Goal: Task Accomplishment & Management: Manage account settings

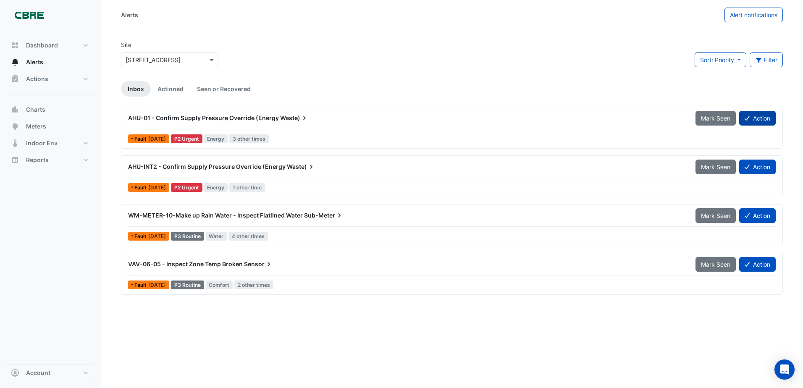
click at [757, 120] on button "Action" at bounding box center [757, 118] width 37 height 15
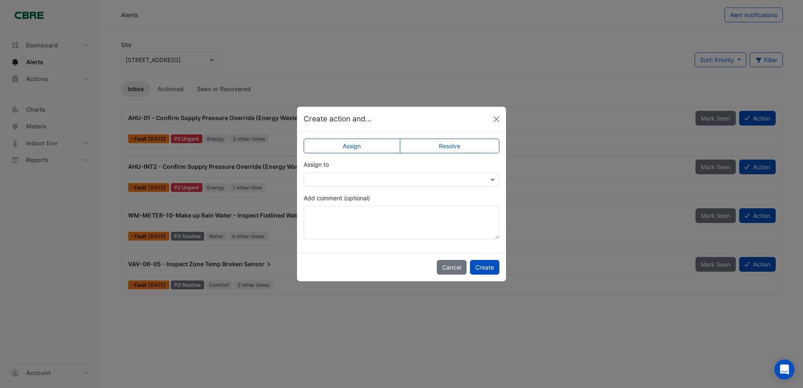
click at [434, 156] on div "Assign Resolve Assign to Add comment (optional)" at bounding box center [401, 192] width 209 height 121
click at [436, 152] on label "Resolve" at bounding box center [450, 146] width 100 height 15
click at [482, 262] on button "Create" at bounding box center [484, 267] width 29 height 15
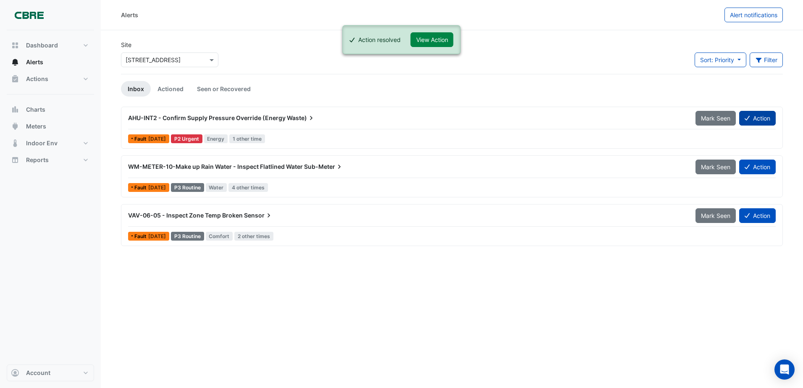
click at [755, 124] on button "Action" at bounding box center [757, 118] width 37 height 15
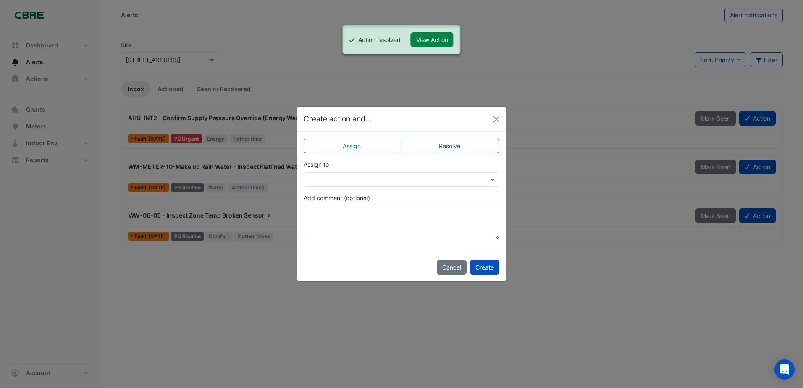
click at [475, 147] on label "Resolve" at bounding box center [450, 146] width 100 height 15
click at [485, 267] on button "Create" at bounding box center [484, 267] width 29 height 15
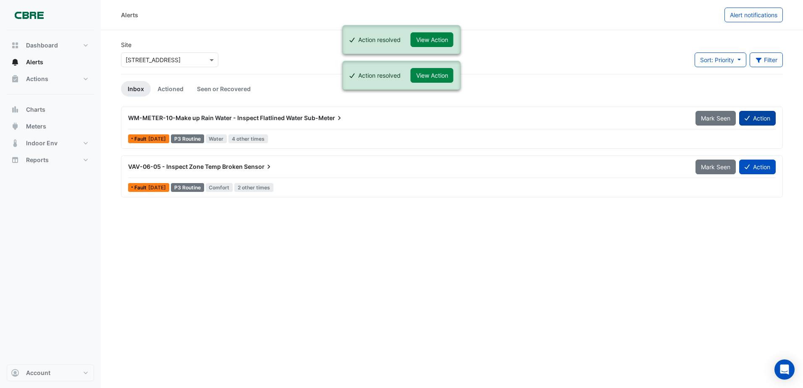
click at [754, 121] on button "Action" at bounding box center [757, 118] width 37 height 15
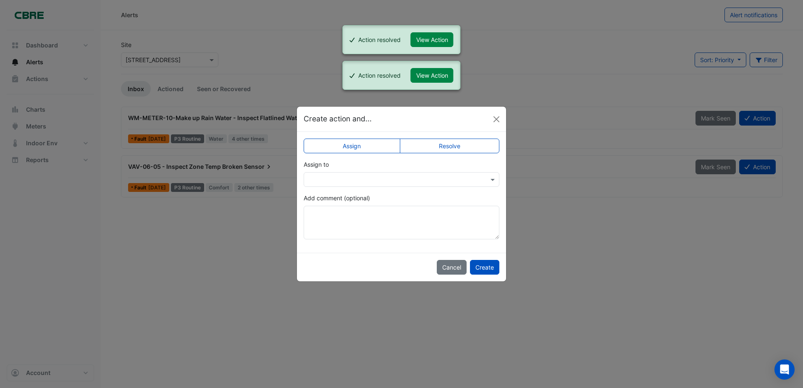
click at [452, 146] on label "Resolve" at bounding box center [450, 146] width 100 height 15
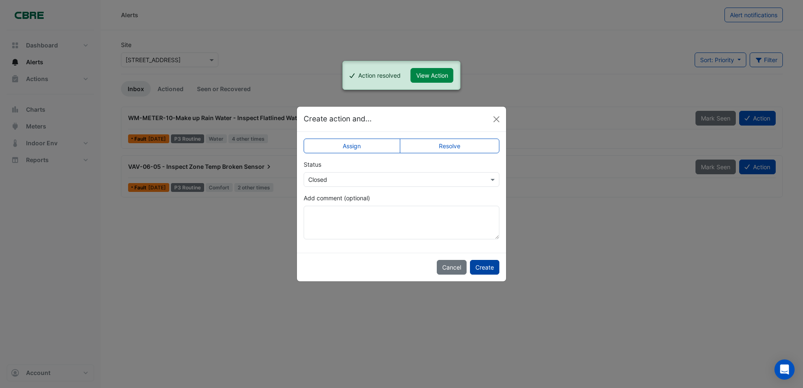
click at [487, 261] on button "Create" at bounding box center [484, 267] width 29 height 15
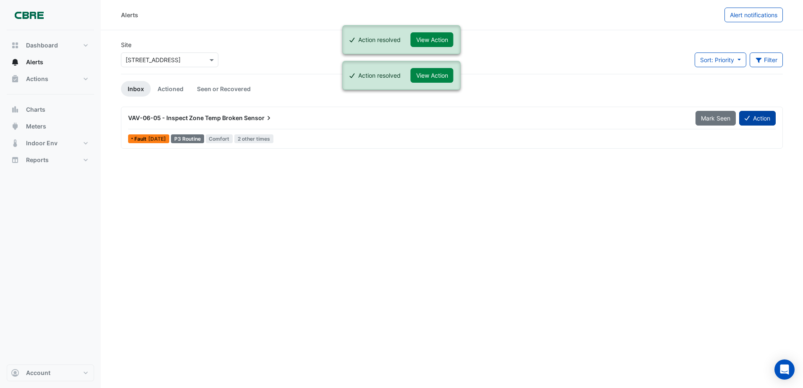
click at [767, 118] on button "Action" at bounding box center [757, 118] width 37 height 15
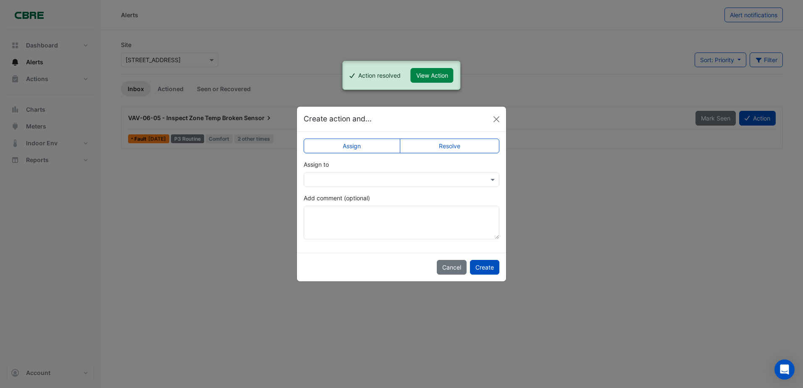
click at [451, 149] on label "Resolve" at bounding box center [450, 146] width 100 height 15
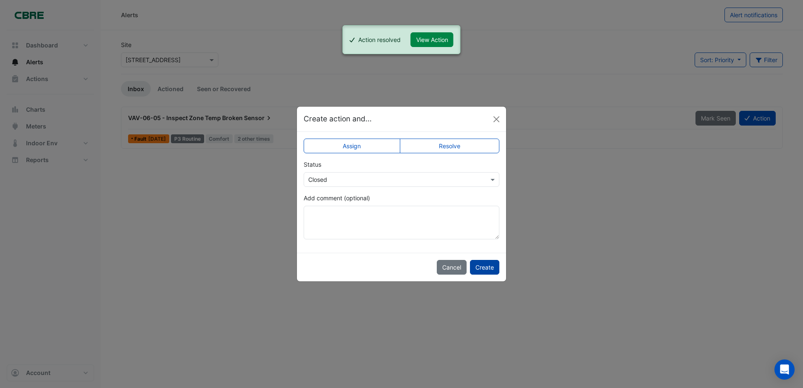
click at [481, 268] on button "Create" at bounding box center [484, 267] width 29 height 15
